Goal: Task Accomplishment & Management: Use online tool/utility

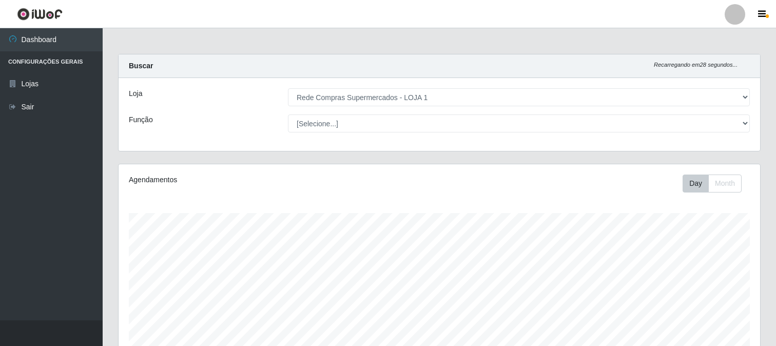
select select "158"
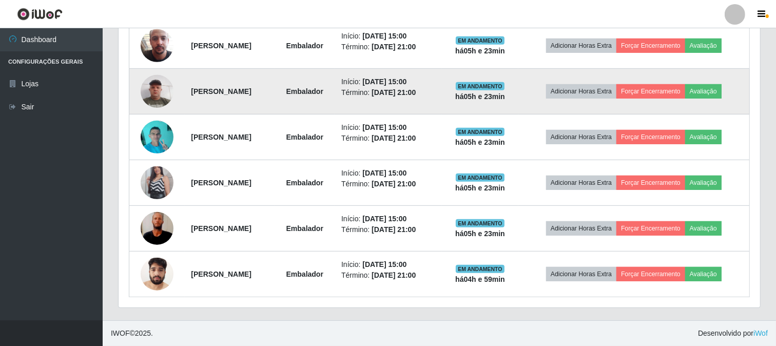
scroll to position [313, 0]
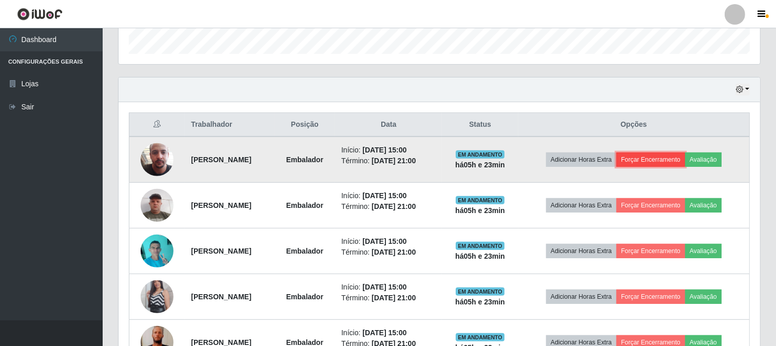
click at [675, 161] on button "Forçar Encerramento" at bounding box center [650, 159] width 69 height 14
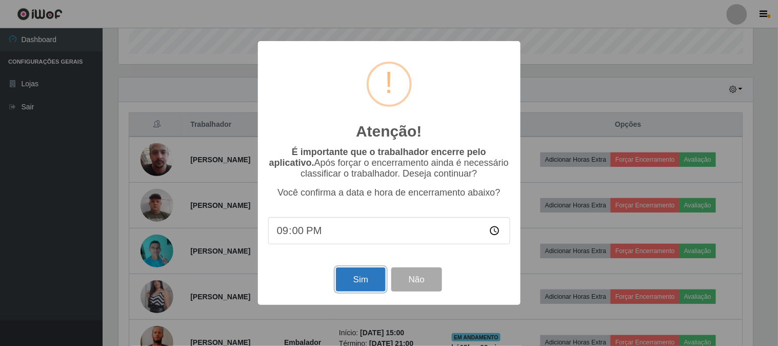
click at [352, 280] on button "Sim" at bounding box center [361, 279] width 50 height 24
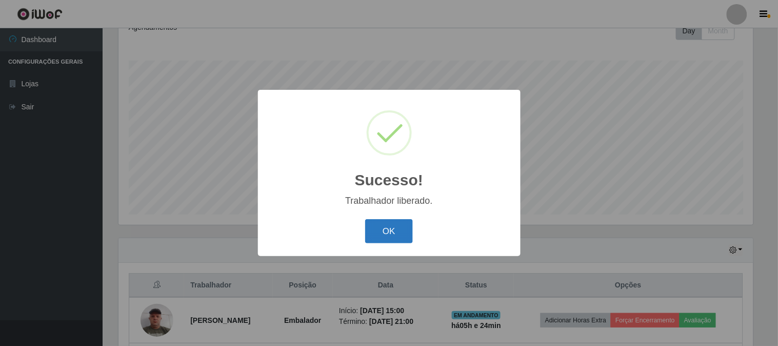
click at [395, 237] on button "OK" at bounding box center [389, 231] width 48 height 24
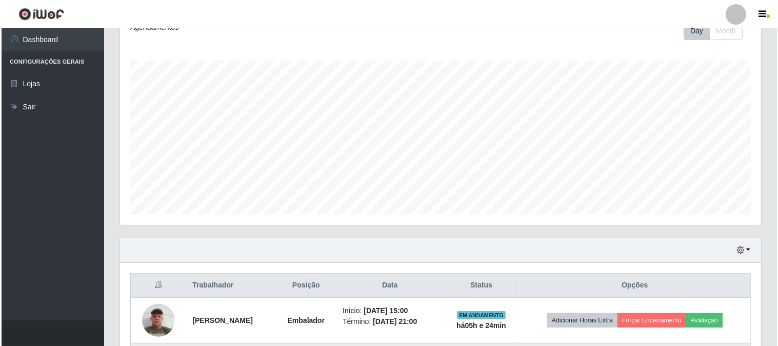
scroll to position [267, 0]
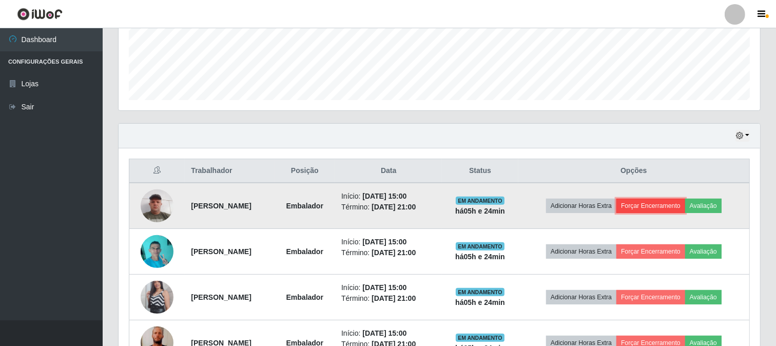
click at [676, 208] on button "Forçar Encerramento" at bounding box center [650, 205] width 69 height 14
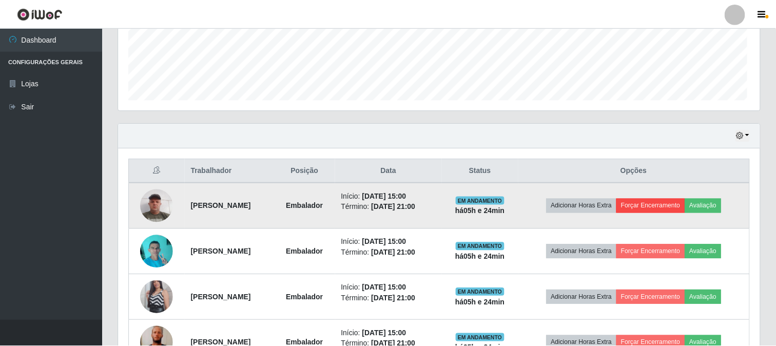
scroll to position [212, 634]
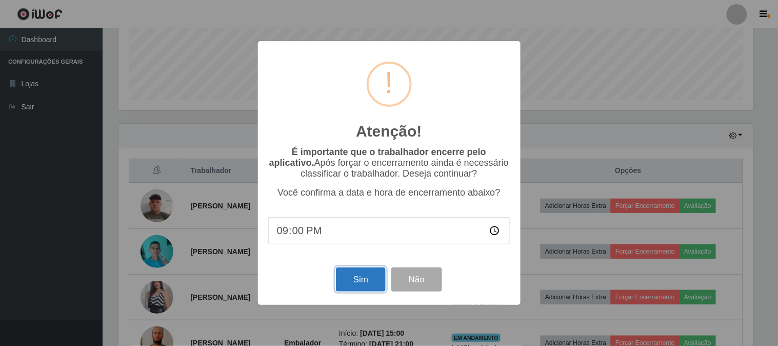
click at [353, 282] on button "Sim" at bounding box center [361, 279] width 50 height 24
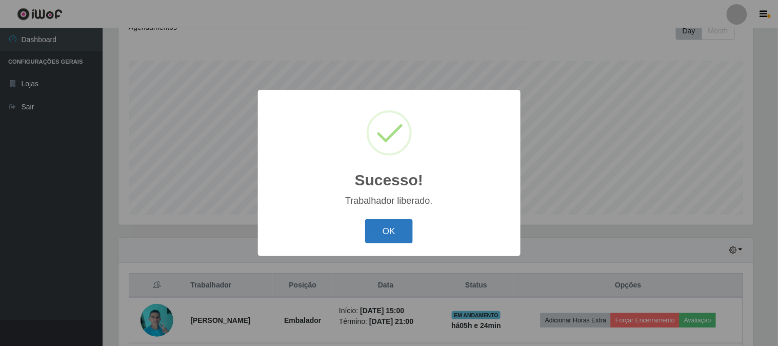
click at [402, 230] on button "OK" at bounding box center [389, 231] width 48 height 24
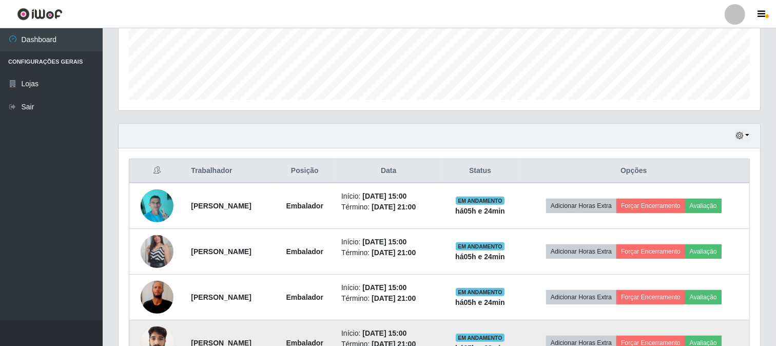
scroll to position [324, 0]
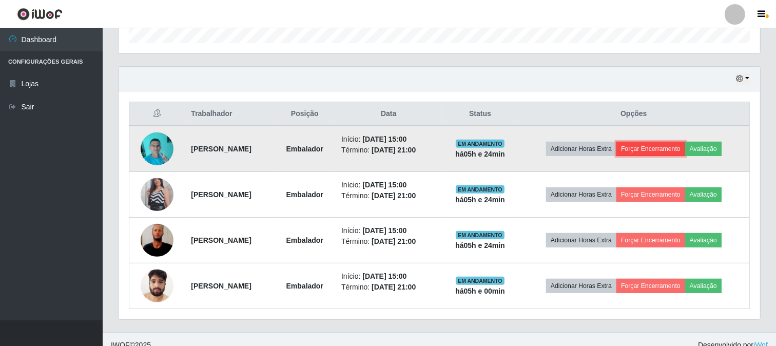
click at [665, 151] on button "Forçar Encerramento" at bounding box center [650, 149] width 69 height 14
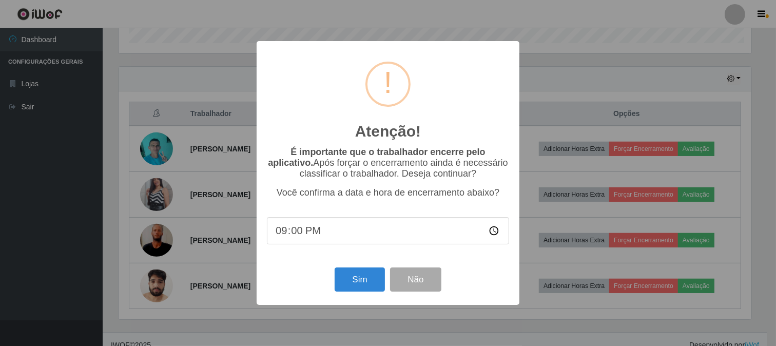
scroll to position [212, 634]
click at [363, 281] on button "Sim" at bounding box center [361, 279] width 50 height 24
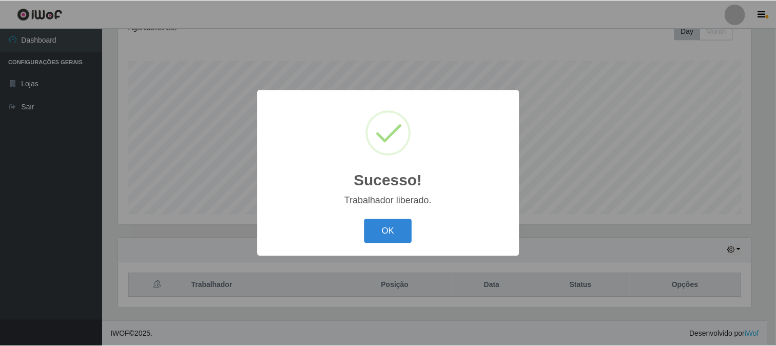
scroll to position [0, 0]
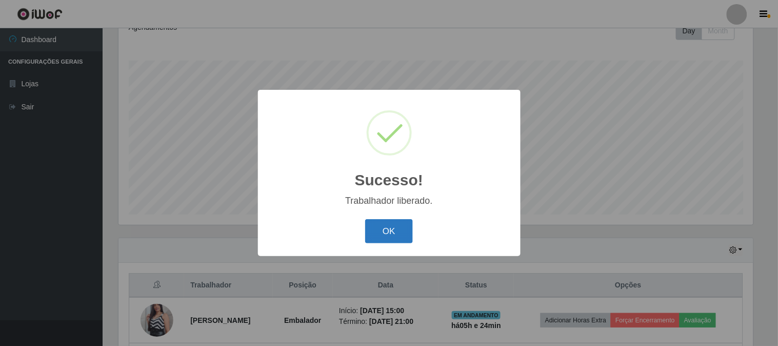
click at [392, 226] on button "OK" at bounding box center [389, 231] width 48 height 24
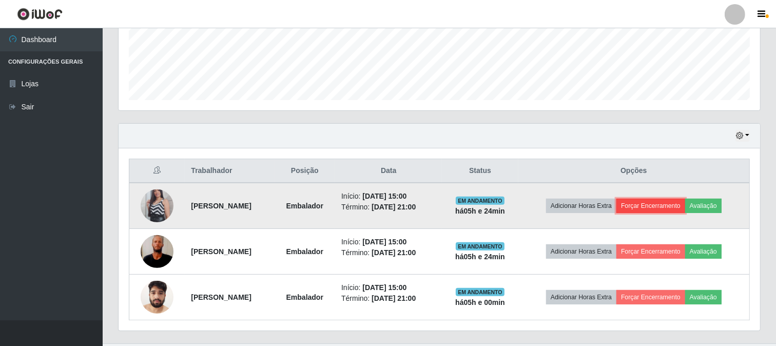
click at [658, 206] on button "Forçar Encerramento" at bounding box center [650, 205] width 69 height 14
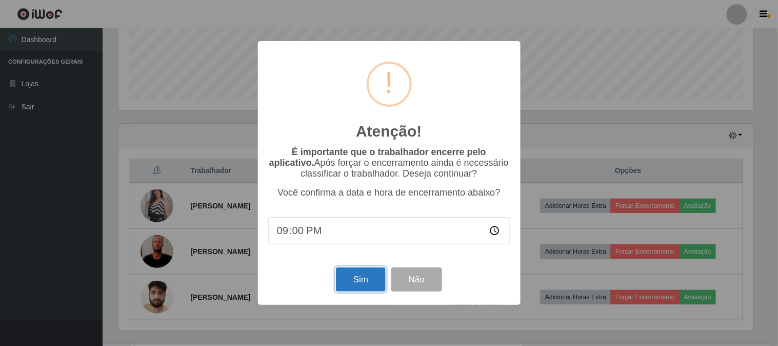
click at [356, 289] on button "Sim" at bounding box center [361, 279] width 50 height 24
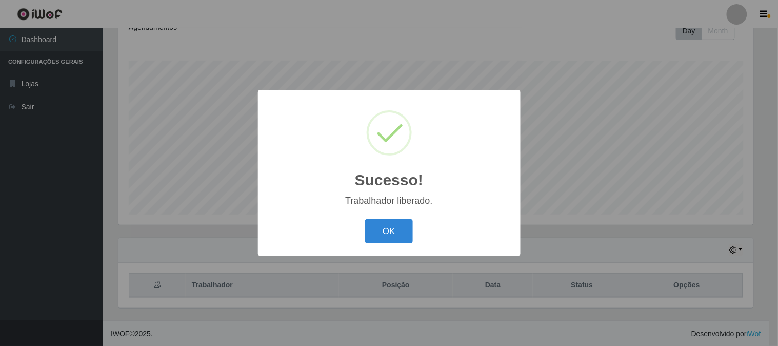
drag, startPoint x: 401, startPoint y: 240, endPoint x: 460, endPoint y: 242, distance: 58.5
click at [401, 239] on button "OK" at bounding box center [389, 231] width 48 height 24
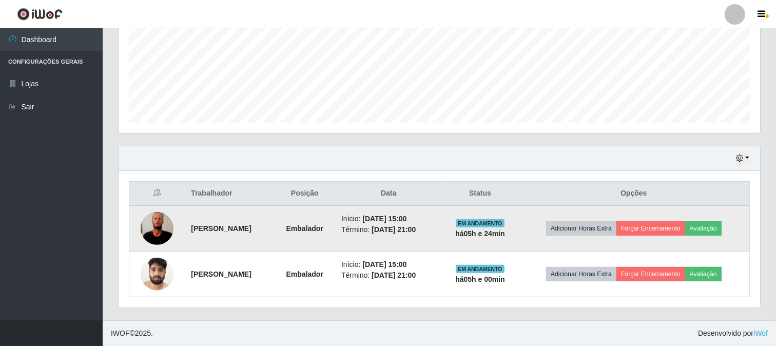
click at [652, 236] on td "Adicionar Horas Extra Forçar Encerramento Avaliação" at bounding box center [633, 228] width 231 height 46
click at [616, 235] on button "Adicionar Horas Extra" at bounding box center [581, 228] width 70 height 14
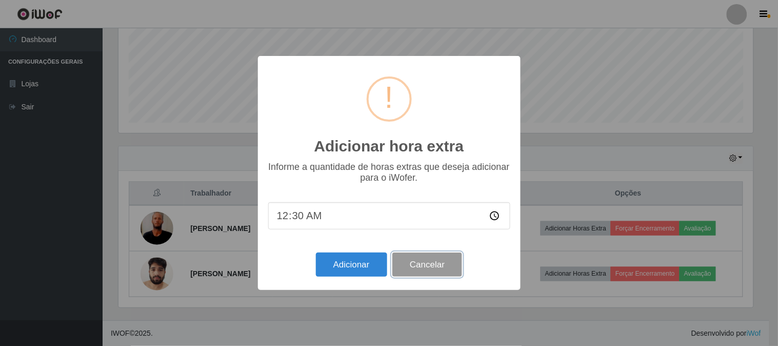
click at [444, 257] on button "Cancelar" at bounding box center [427, 264] width 70 height 24
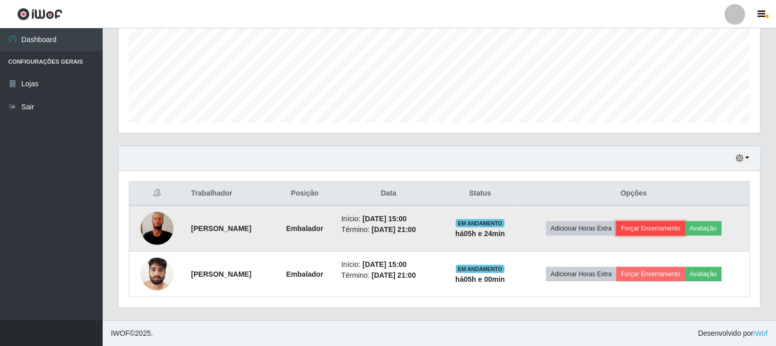
click at [662, 232] on button "Forçar Encerramento" at bounding box center [650, 228] width 69 height 14
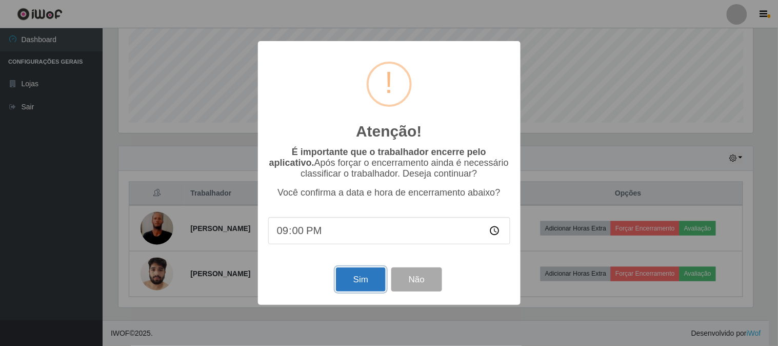
click at [371, 283] on button "Sim" at bounding box center [361, 279] width 50 height 24
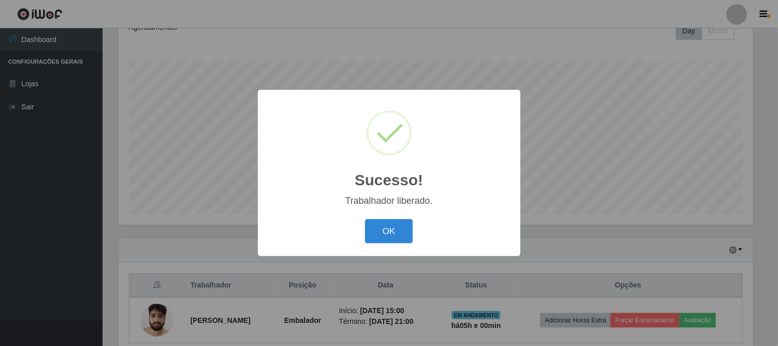
drag, startPoint x: 401, startPoint y: 231, endPoint x: 411, endPoint y: 233, distance: 10.5
click at [401, 230] on button "OK" at bounding box center [389, 231] width 48 height 24
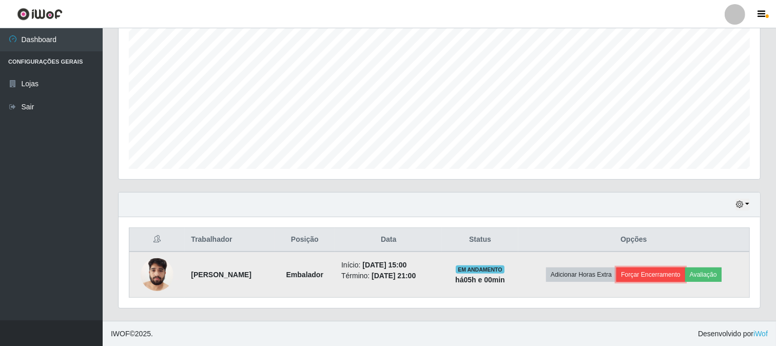
click at [640, 269] on button "Forçar Encerramento" at bounding box center [650, 274] width 69 height 14
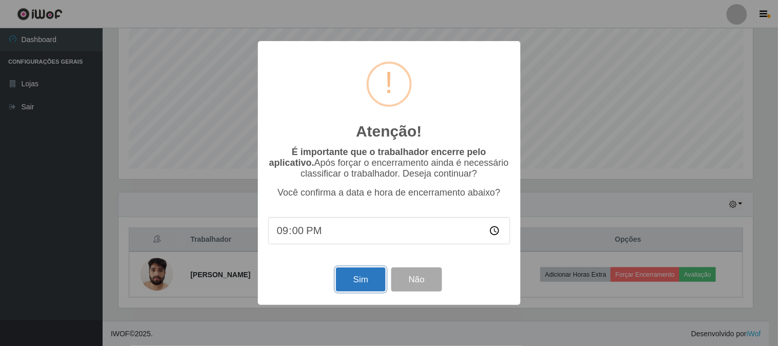
click at [382, 273] on button "Sim" at bounding box center [361, 279] width 50 height 24
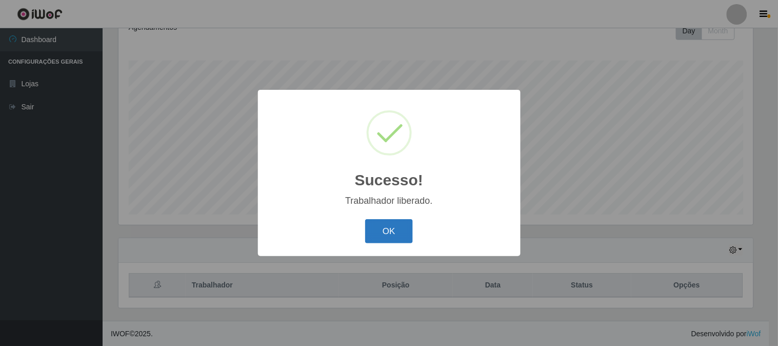
click at [389, 229] on button "OK" at bounding box center [389, 231] width 48 height 24
